Goal: Connect with others: Connect with others

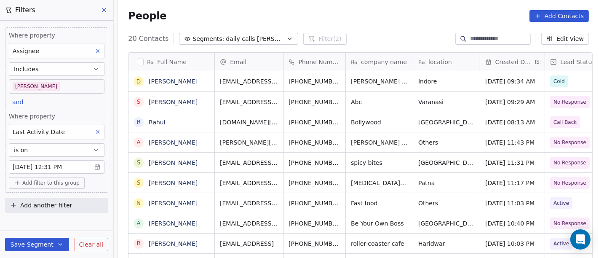
scroll to position [220, 478]
click at [66, 82] on body "On2Cook India Pvt. Ltd. Contacts People Marketing Workflows Campaigns Sales Pip…" at bounding box center [299, 129] width 599 height 258
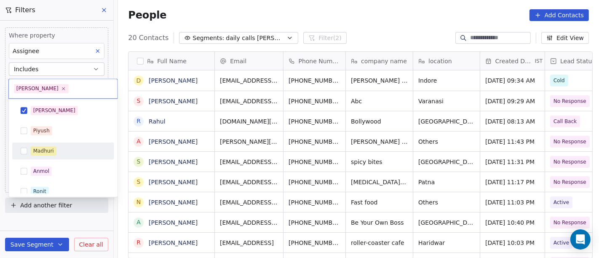
click at [63, 147] on div "Madhuri" at bounding box center [68, 150] width 75 height 9
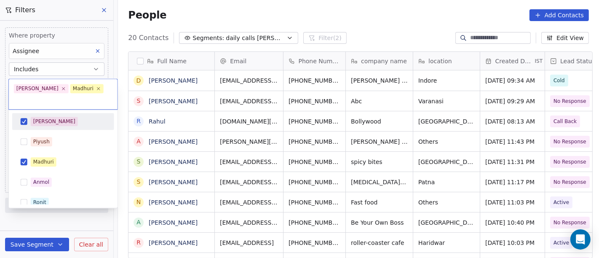
click at [61, 117] on div "[PERSON_NAME]" at bounding box center [68, 121] width 75 height 9
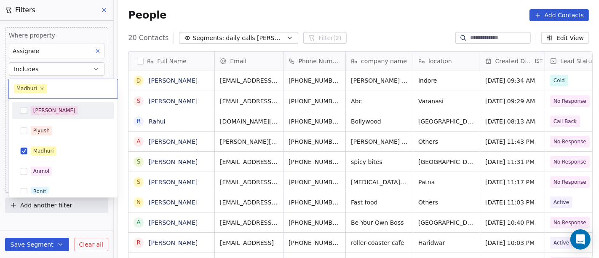
click at [335, 15] on html "On2Cook India Pvt. Ltd. Contacts People Marketing Workflows Campaigns Sales Pip…" at bounding box center [299, 129] width 599 height 258
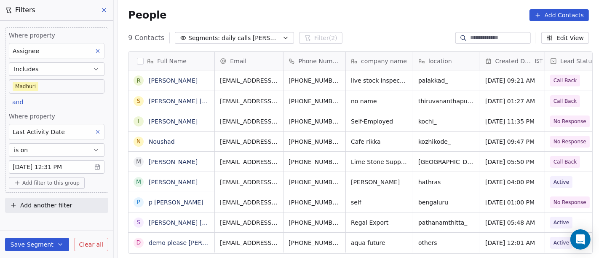
click at [51, 87] on body "On2Cook India Pvt. Ltd. Contacts People Marketing Workflows Campaigns Sales Pip…" at bounding box center [299, 129] width 599 height 258
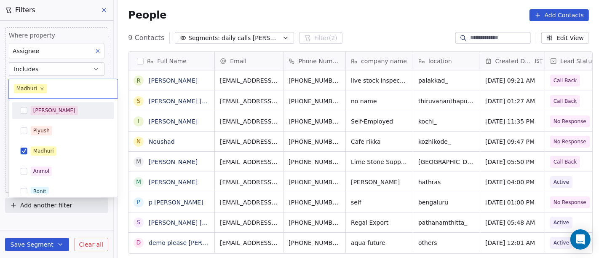
click at [62, 105] on div "[PERSON_NAME]" at bounding box center [63, 110] width 95 height 13
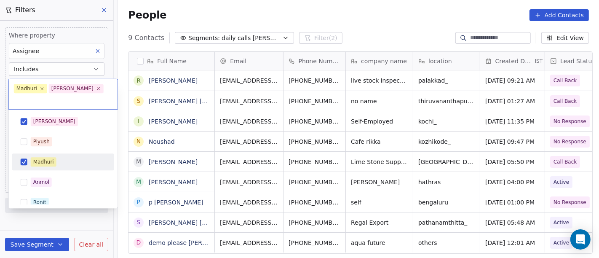
click at [72, 157] on div "Madhuri" at bounding box center [68, 161] width 75 height 9
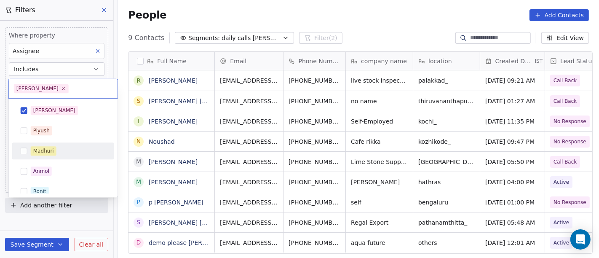
click at [367, 12] on html "On2Cook India Pvt. Ltd. Contacts People Marketing Workflows Campaigns Sales Pip…" at bounding box center [299, 129] width 599 height 258
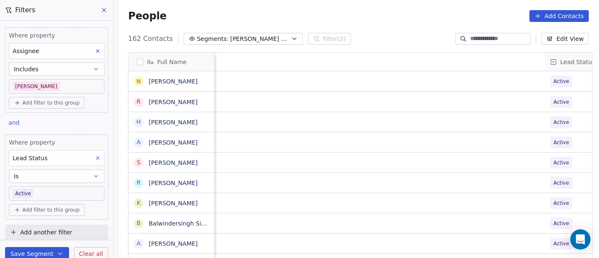
scroll to position [220, 478]
